Goal: Find specific page/section: Find specific page/section

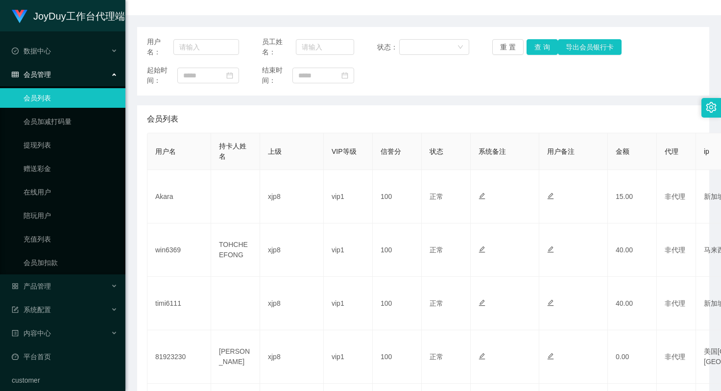
scroll to position [196, 0]
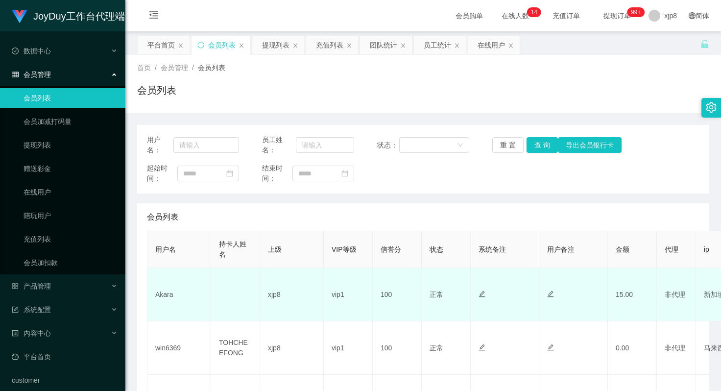
scroll to position [49, 0]
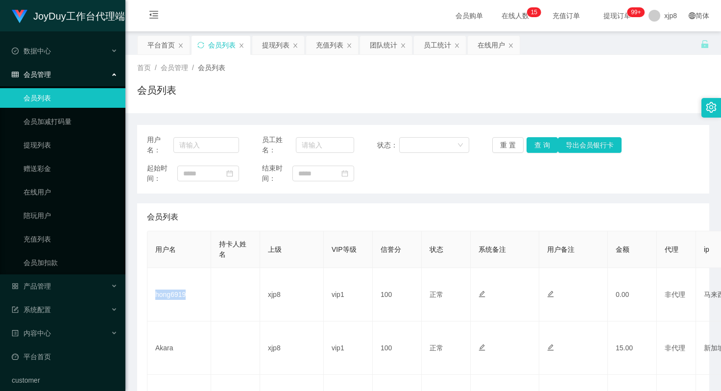
click at [180, 298] on td "hong6919" at bounding box center [179, 294] width 64 height 53
click at [48, 142] on link "提现列表" at bounding box center [71, 145] width 94 height 20
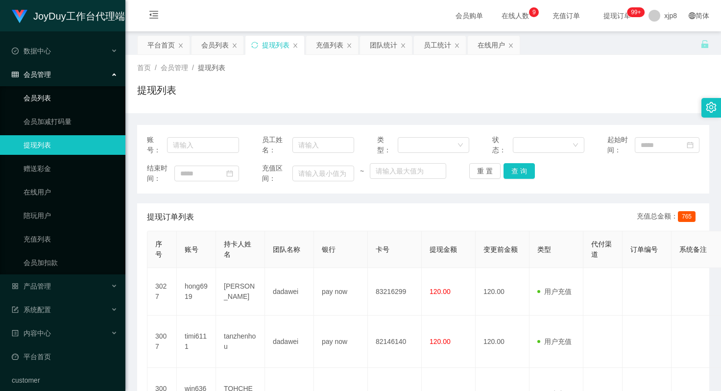
click at [71, 95] on link "会员列表" at bounding box center [71, 98] width 94 height 20
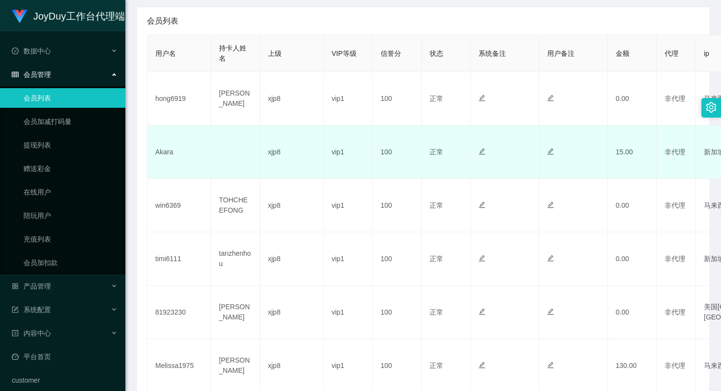
scroll to position [147, 0]
